Goal: Information Seeking & Learning: Find contact information

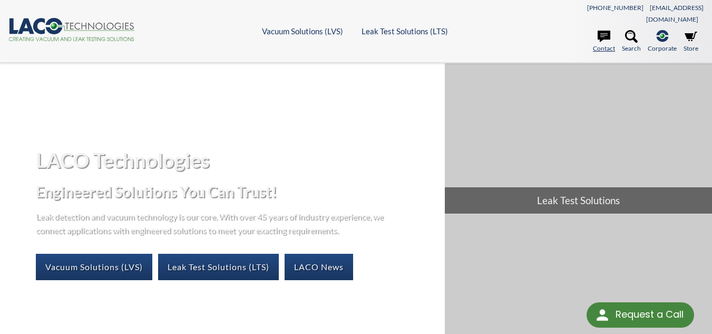
click at [609, 30] on icon at bounding box center [604, 36] width 13 height 13
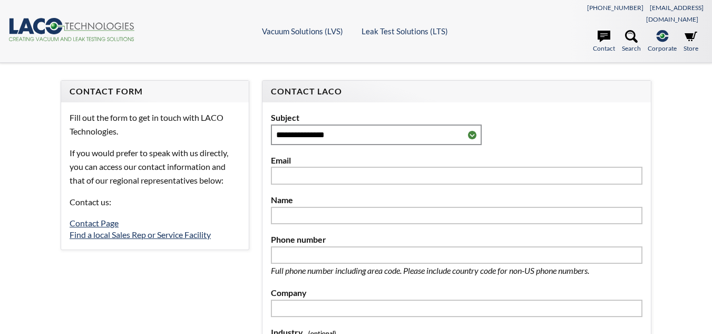
select select "Language Translate Widget"
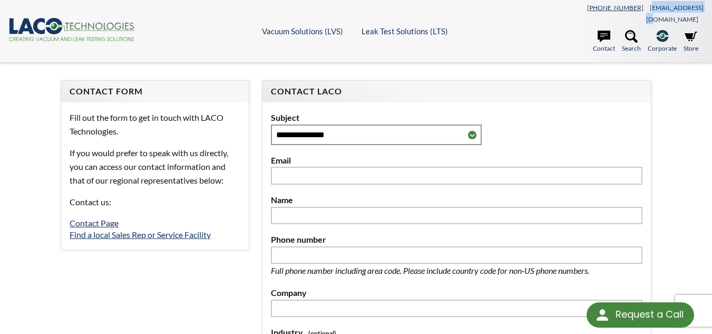
drag, startPoint x: 703, startPoint y: 7, endPoint x: 638, endPoint y: 9, distance: 65.4
click at [643, 9] on div "[PHONE_NUMBER] [EMAIL_ADDRESS][DOMAIN_NAME]" at bounding box center [617, 13] width 174 height 24
click at [638, 9] on link "[PHONE_NUMBER]" at bounding box center [615, 8] width 56 height 8
click at [537, 14] on nav "[PHONE_NUMBER] [EMAIL_ADDRESS][DOMAIN_NAME] Contact Search .st-0{fill:#193661;}…" at bounding box center [617, 31] width 174 height 50
drag, startPoint x: 703, startPoint y: 8, endPoint x: 645, endPoint y: 9, distance: 58.0
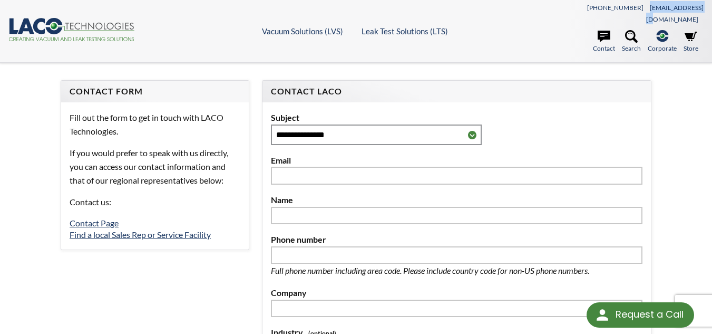
click at [645, 9] on div "[PHONE_NUMBER] [EMAIL_ADDRESS][DOMAIN_NAME]" at bounding box center [617, 13] width 174 height 24
copy link "[EMAIL_ADDRESS][DOMAIN_NAME]"
